Goal: Information Seeking & Learning: Check status

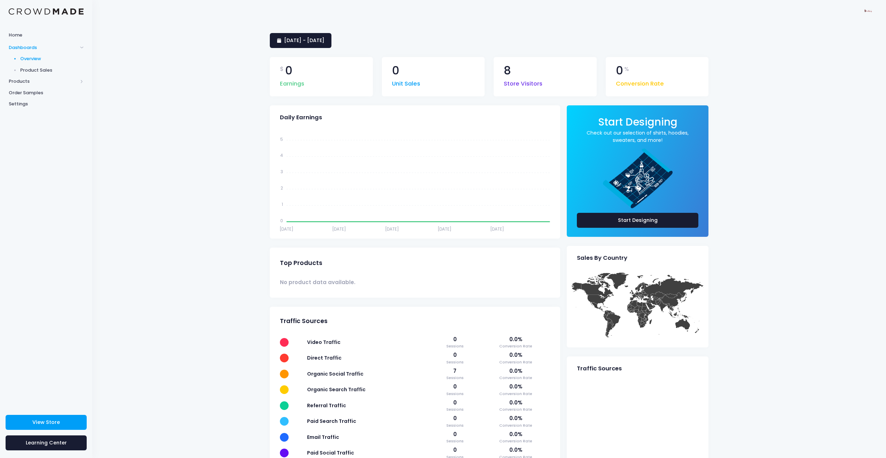
click at [45, 70] on span "Product Sales" at bounding box center [52, 70] width 64 height 7
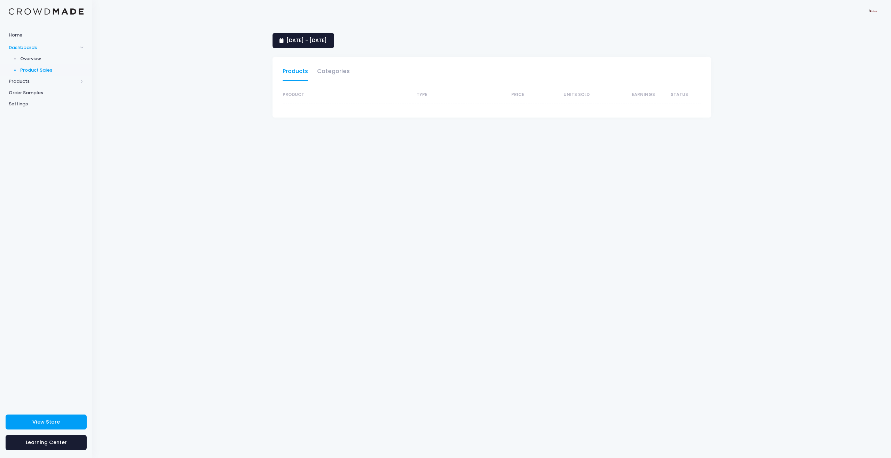
select select "25"
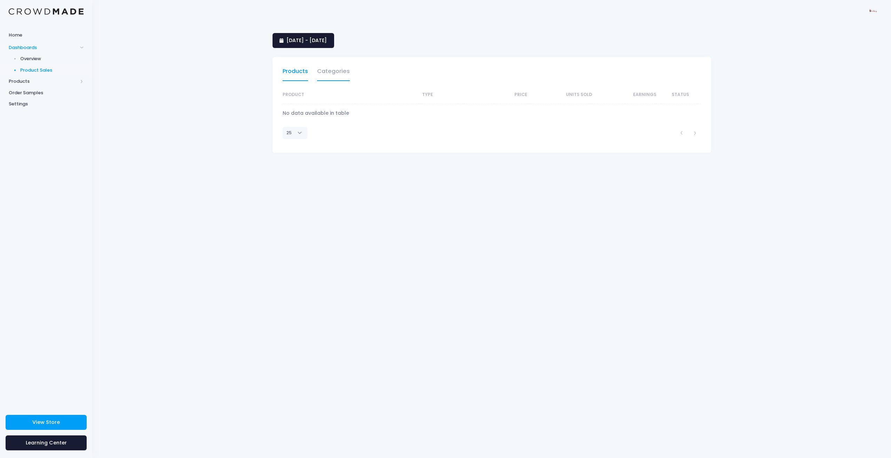
click at [330, 75] on link "Categories" at bounding box center [333, 73] width 33 height 16
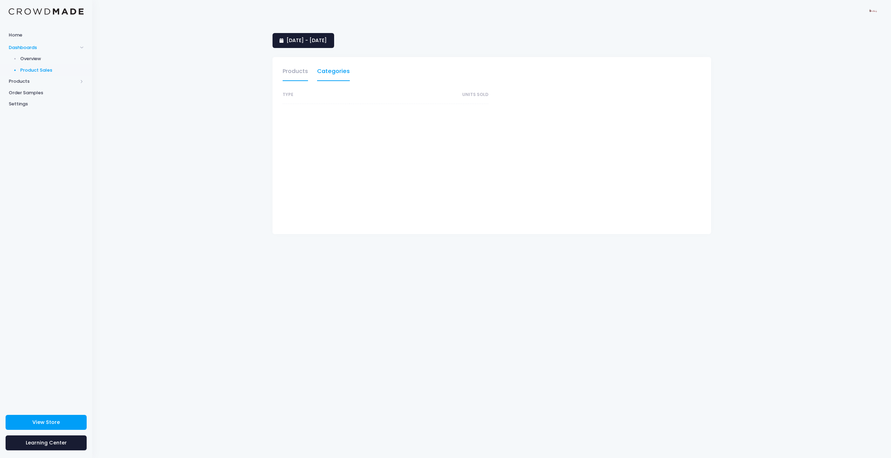
click at [293, 70] on link "Products" at bounding box center [295, 73] width 25 height 16
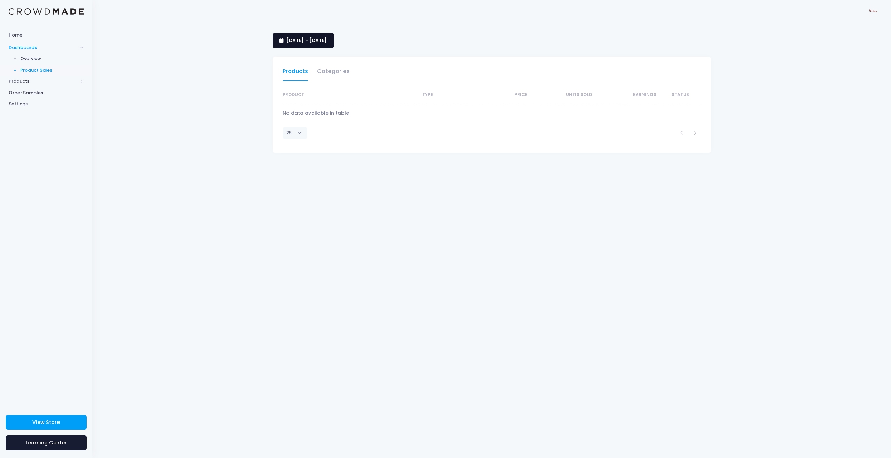
click at [298, 40] on span "15 July 2025 - 13 August 2025" at bounding box center [306, 40] width 40 height 7
click at [304, 117] on li "Last Month" at bounding box center [303, 115] width 61 height 11
select select "25"
click at [37, 78] on span "Products" at bounding box center [43, 81] width 69 height 7
click at [30, 56] on span "Products" at bounding box center [43, 58] width 69 height 7
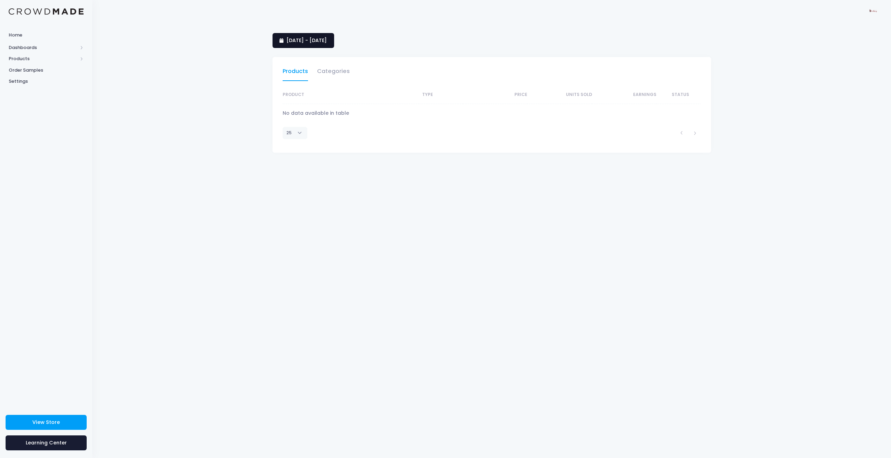
click at [308, 39] on span "1 July 2025 - 31 July 2025" at bounding box center [306, 40] width 40 height 7
click at [299, 121] on li "Last Month" at bounding box center [303, 115] width 61 height 11
click at [304, 41] on span "1 July 2025 - 31 July 2025" at bounding box center [306, 40] width 40 height 7
click at [293, 129] on li "Custom" at bounding box center [303, 127] width 61 height 11
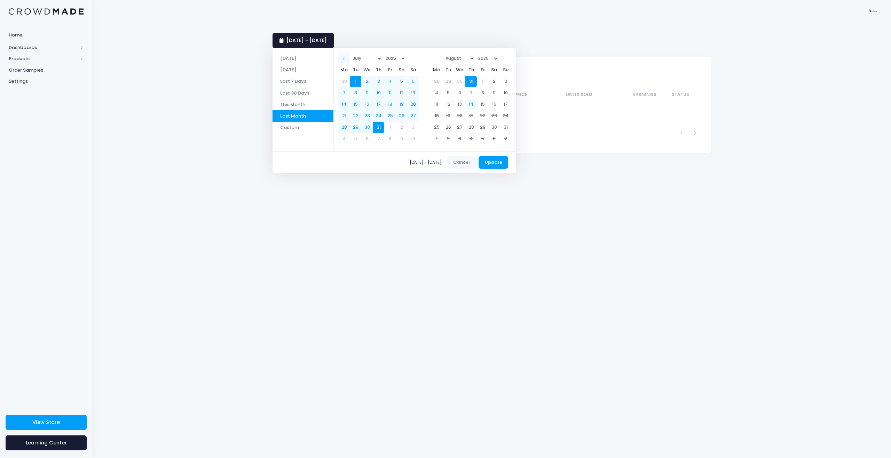
click at [346, 59] on span at bounding box center [343, 58] width 3 height 3
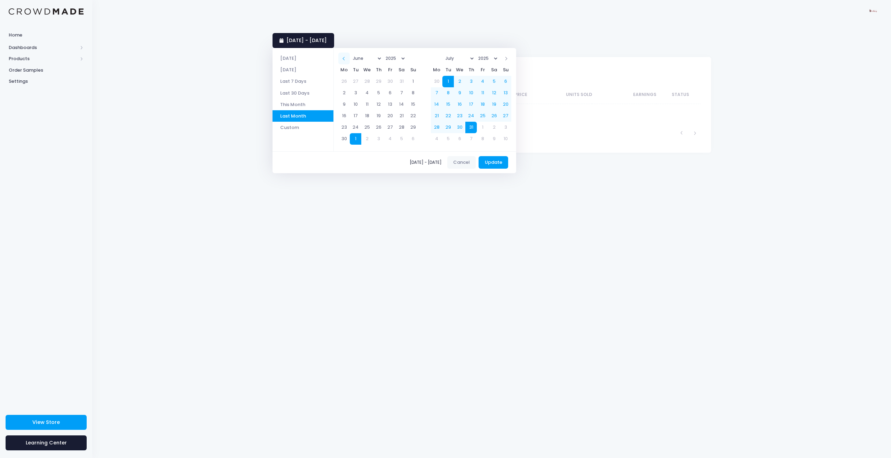
click at [346, 59] on th at bounding box center [343, 58] width 11 height 11
click at [346, 58] on th at bounding box center [343, 58] width 11 height 11
click at [346, 58] on span at bounding box center [343, 58] width 3 height 3
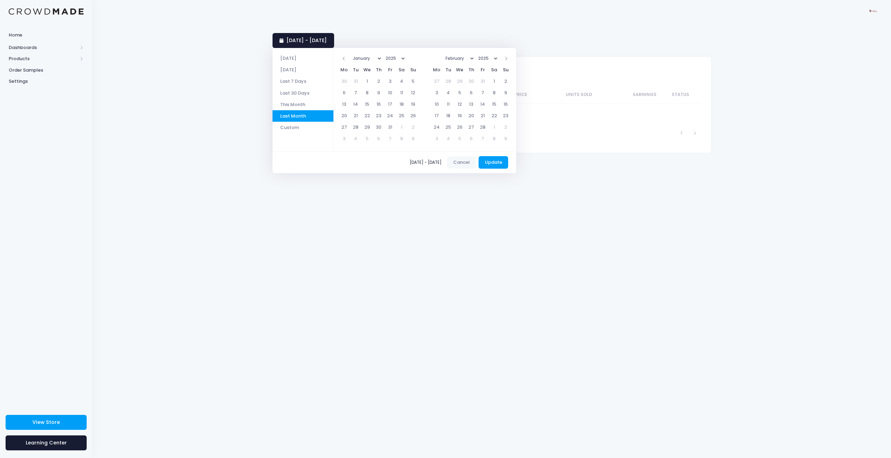
click at [346, 58] on span at bounding box center [343, 58] width 3 height 3
click at [507, 58] on span at bounding box center [505, 58] width 3 height 3
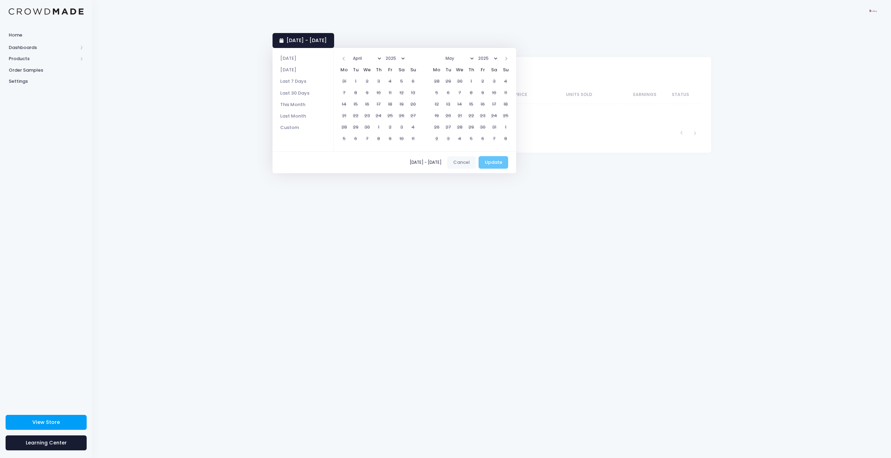
click at [507, 58] on span at bounding box center [505, 58] width 3 height 3
click at [349, 57] on th at bounding box center [343, 58] width 11 height 11
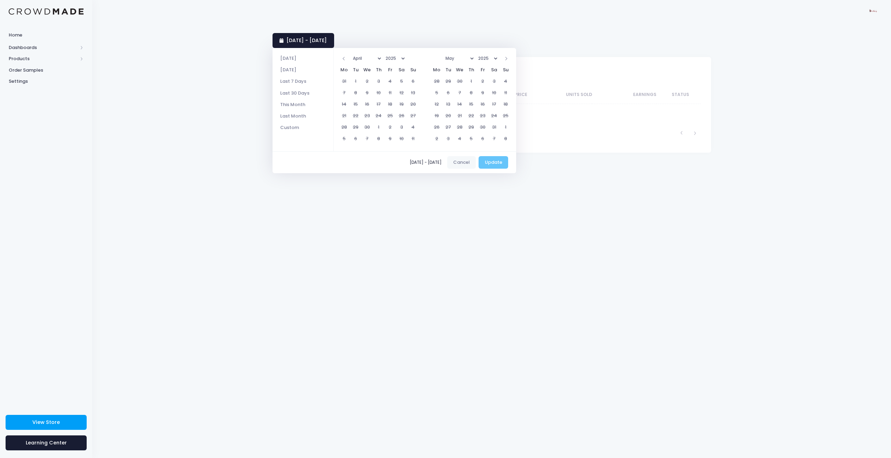
click at [349, 57] on th at bounding box center [343, 58] width 11 height 11
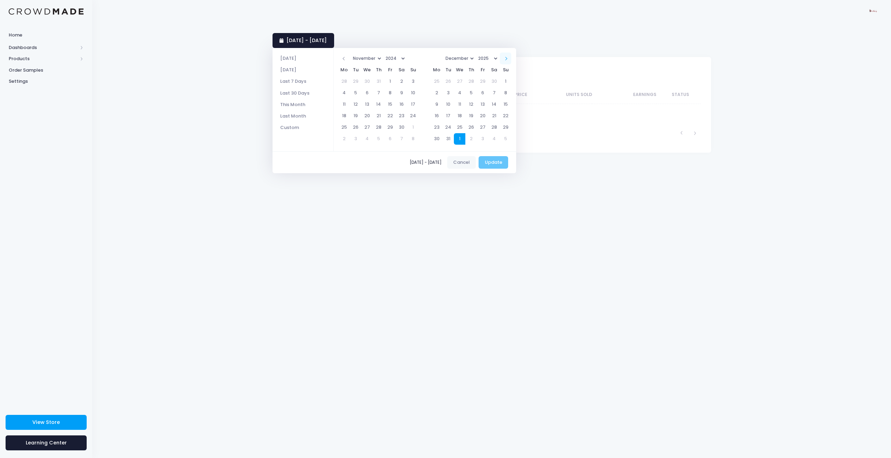
click at [507, 58] on span at bounding box center [505, 58] width 3 height 3
click at [506, 59] on th at bounding box center [505, 58] width 11 height 11
click at [507, 59] on th at bounding box center [505, 58] width 11 height 11
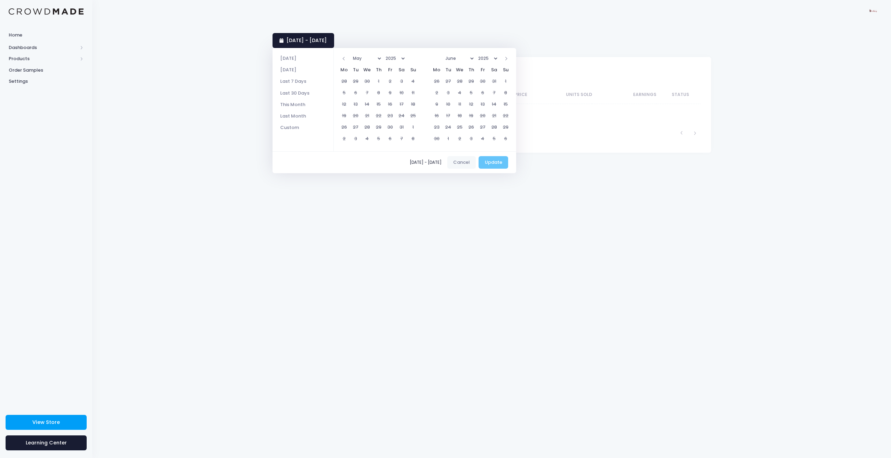
click at [507, 59] on th at bounding box center [505, 58] width 11 height 11
click at [474, 100] on td "14" at bounding box center [470, 104] width 11 height 11
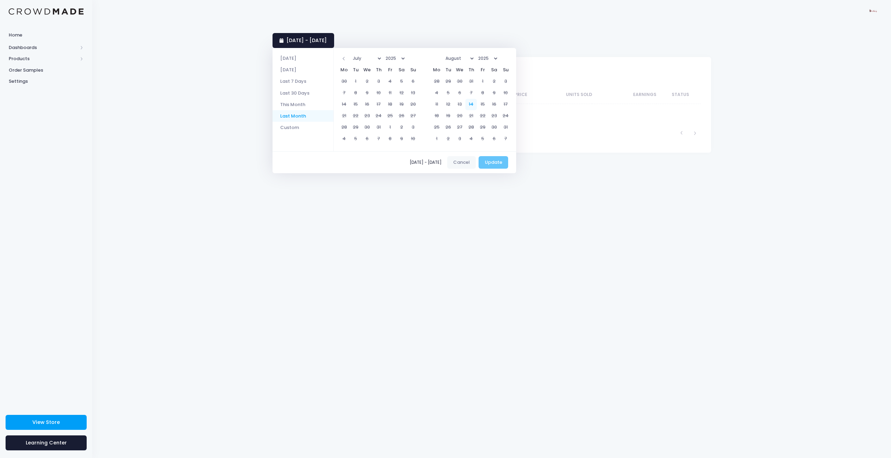
click at [287, 114] on li "Last Month" at bounding box center [303, 115] width 61 height 11
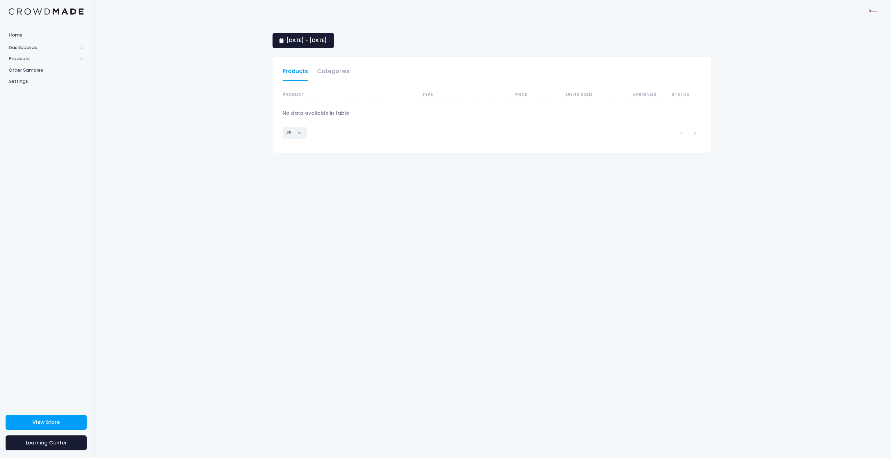
click at [302, 131] on select "10 25 50 100" at bounding box center [295, 133] width 25 height 12
click at [352, 135] on div "10 25 50 100" at bounding box center [367, 133] width 177 height 21
click at [41, 36] on span "Home" at bounding box center [46, 35] width 75 height 7
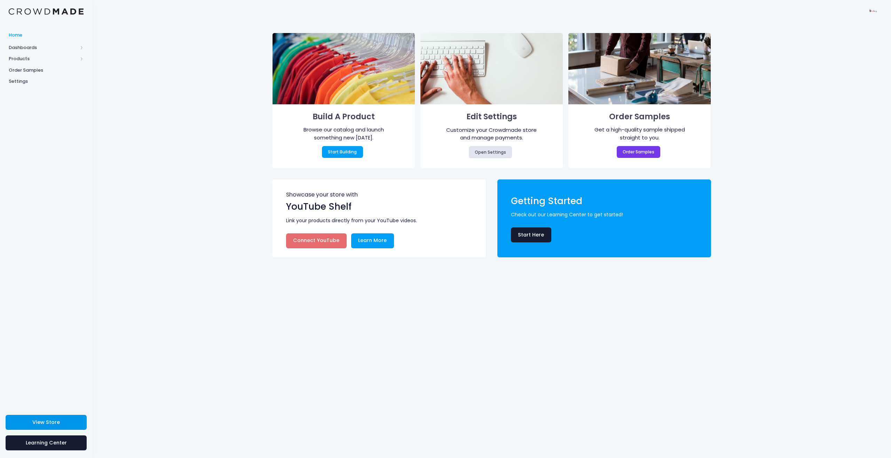
click at [57, 418] on link "View Store" at bounding box center [46, 422] width 81 height 15
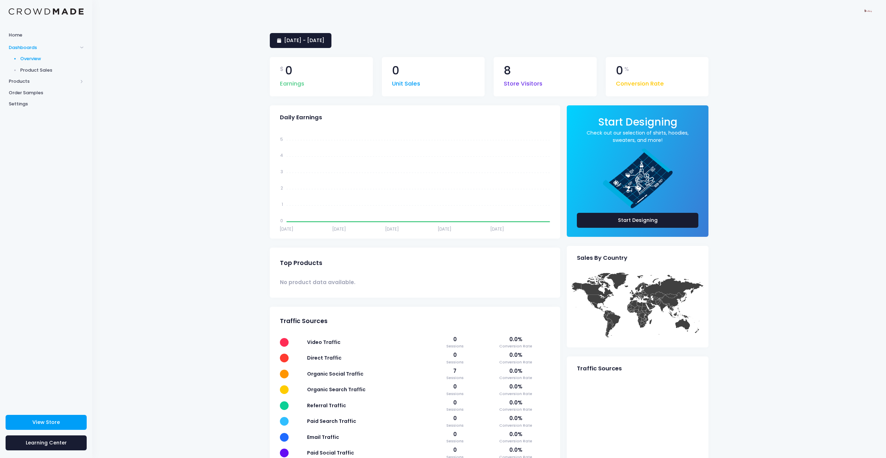
click at [531, 78] on span "Store Visitors" at bounding box center [523, 82] width 39 height 12
click at [23, 107] on span "Settings" at bounding box center [46, 104] width 75 height 7
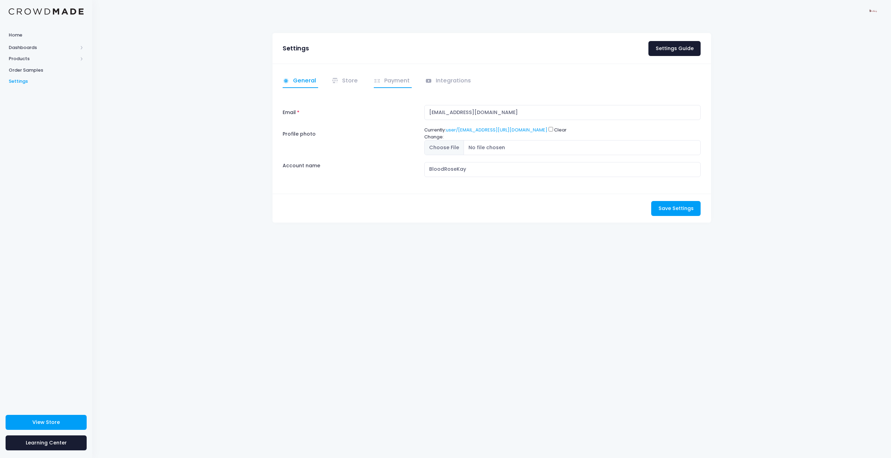
click at [389, 82] on link "Payment" at bounding box center [393, 81] width 38 height 14
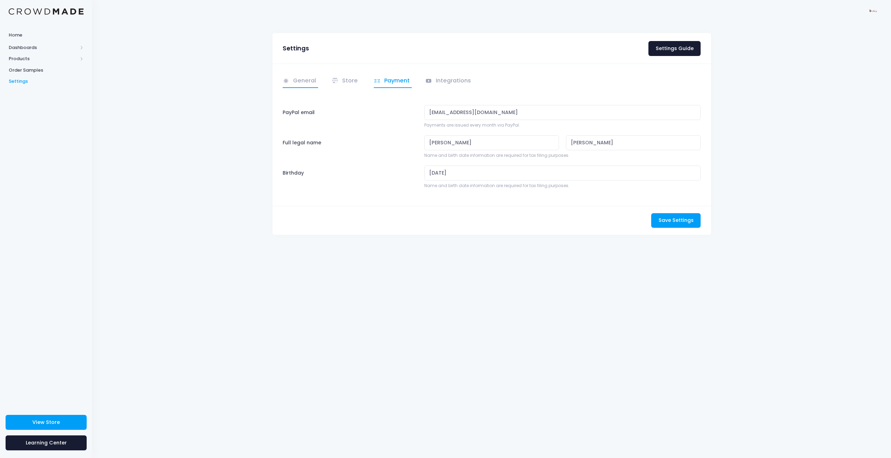
click at [307, 78] on link "General" at bounding box center [301, 81] width 36 height 14
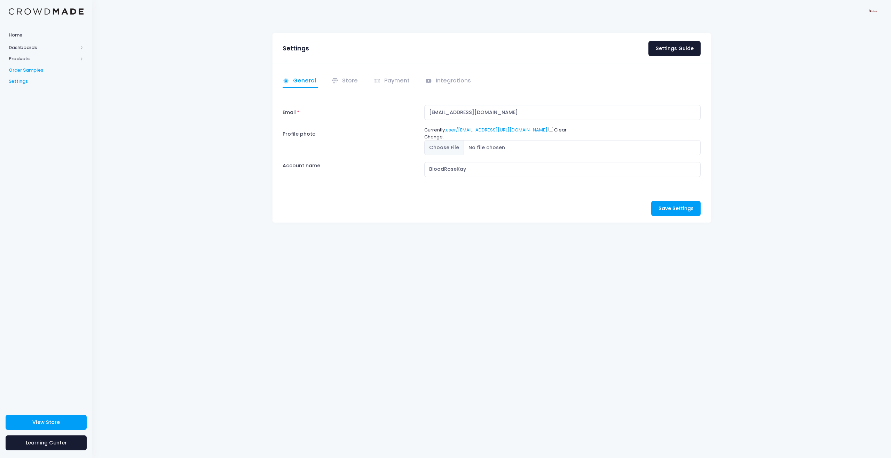
click at [24, 66] on link "Order Samples" at bounding box center [46, 69] width 92 height 11
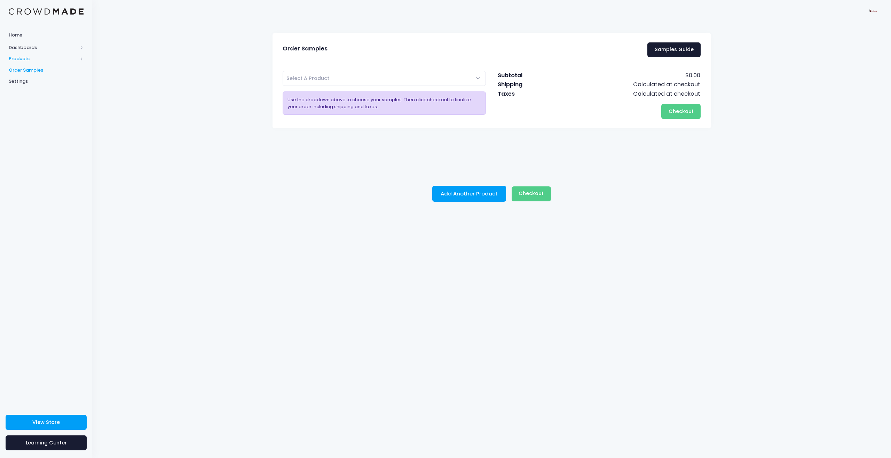
click at [25, 59] on span "Products" at bounding box center [43, 58] width 69 height 7
click at [32, 48] on span "Dashboards" at bounding box center [43, 47] width 69 height 7
click at [31, 70] on span "Product Sales" at bounding box center [52, 70] width 64 height 7
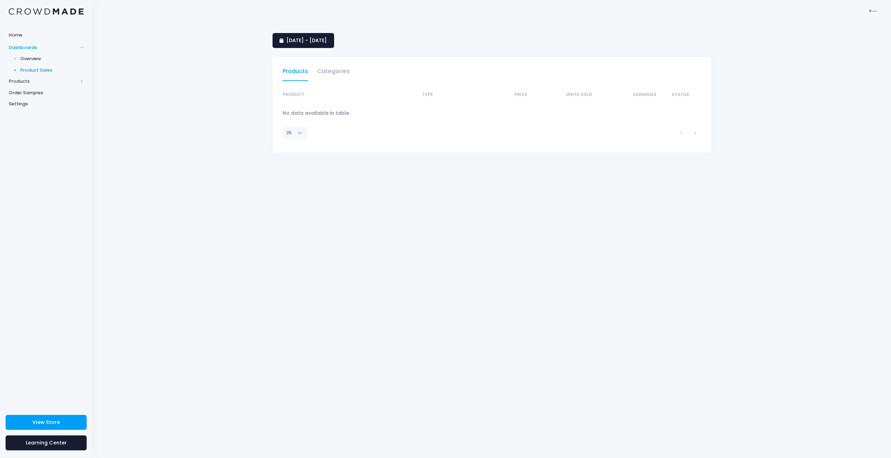
select select "25"
click at [332, 70] on link "Categories" at bounding box center [333, 73] width 33 height 16
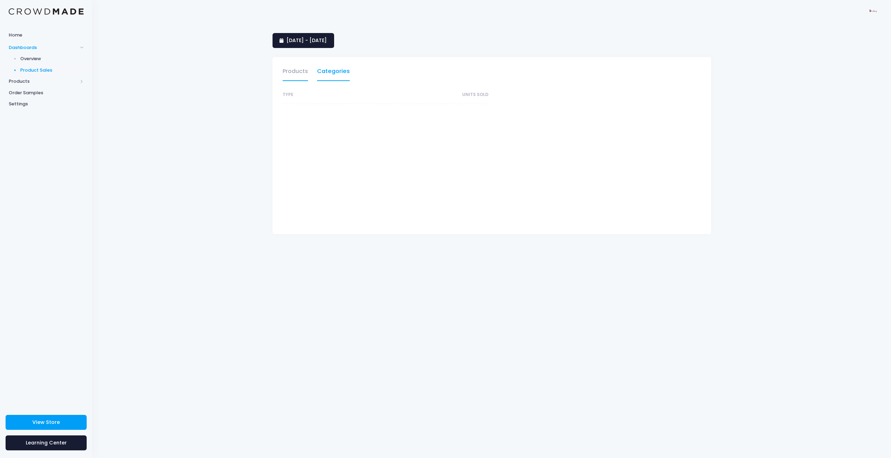
click at [294, 73] on link "Products" at bounding box center [295, 73] width 25 height 16
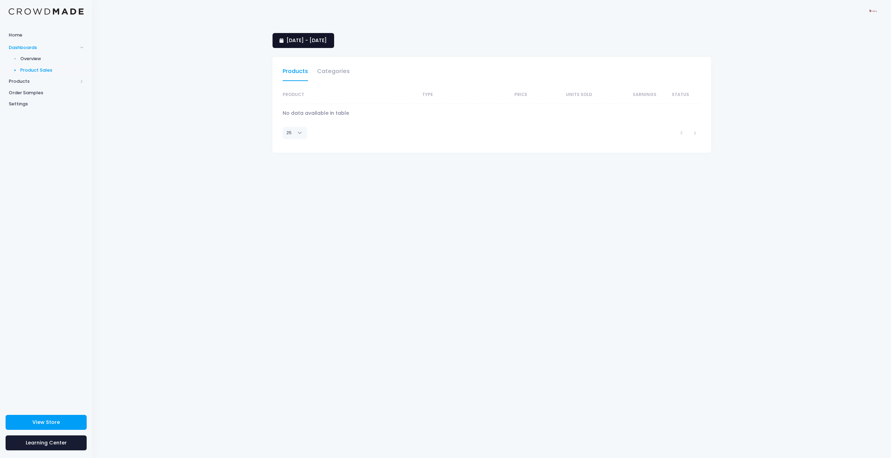
click at [306, 43] on span "15 July 2025 - 13 August 2025" at bounding box center [306, 40] width 40 height 7
click at [299, 117] on li "Last Month" at bounding box center [303, 115] width 61 height 11
select select "25"
click at [27, 35] on span "Home" at bounding box center [46, 35] width 75 height 7
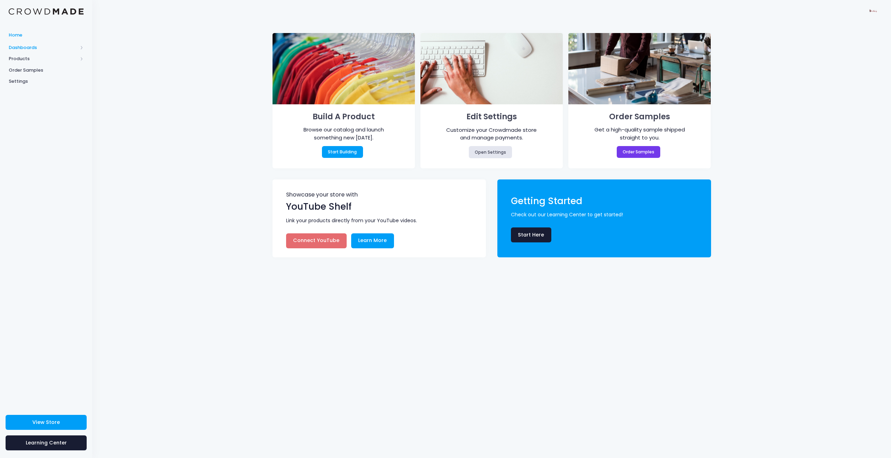
click at [46, 47] on span "Dashboards" at bounding box center [43, 47] width 69 height 7
click at [81, 420] on link "View Store" at bounding box center [46, 422] width 81 height 15
